Goal: Navigation & Orientation: Find specific page/section

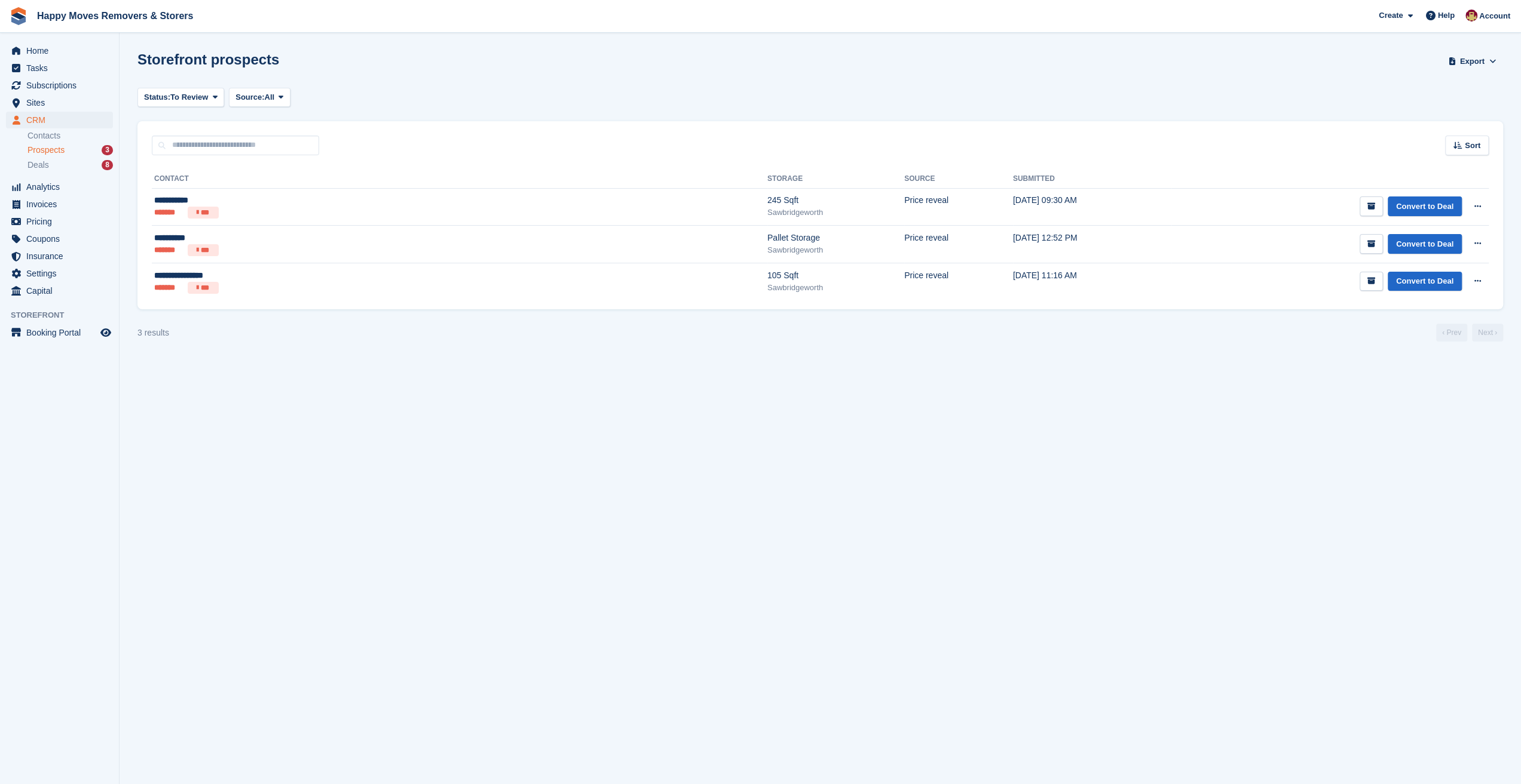
click at [394, 103] on div "Status: To Review All Archived To Review Source: All All Incomplete booking Pri…" at bounding box center [819, 97] width 1365 height 19
click at [43, 52] on span "Home" at bounding box center [62, 51] width 72 height 17
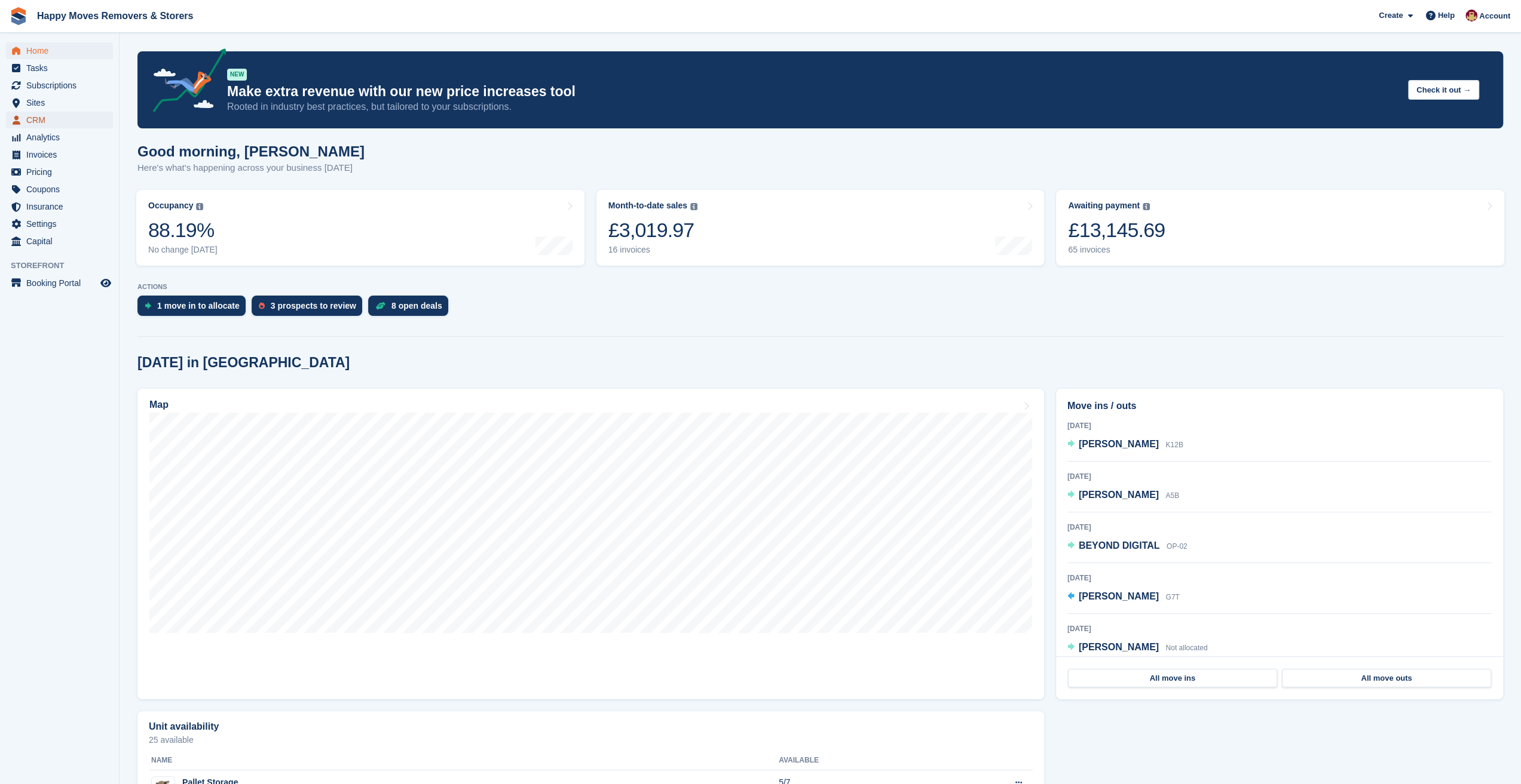
click at [43, 126] on span "CRM" at bounding box center [62, 120] width 72 height 17
